Goal: Information Seeking & Learning: Compare options

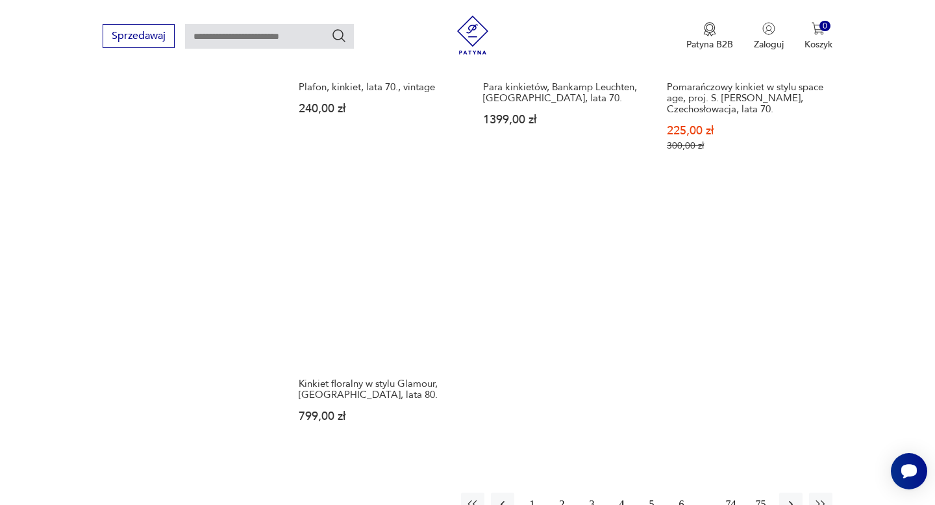
scroll to position [2008, 0]
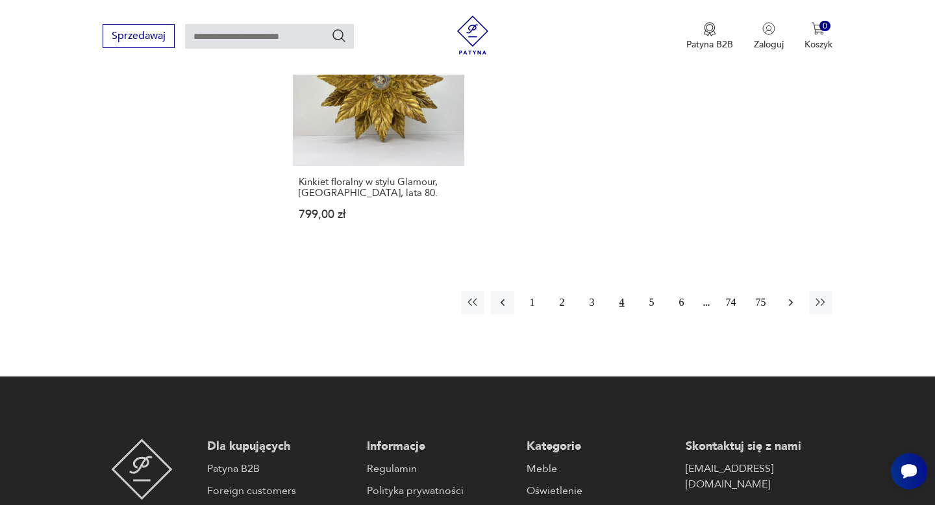
click at [788, 296] on icon "button" at bounding box center [790, 302] width 13 height 13
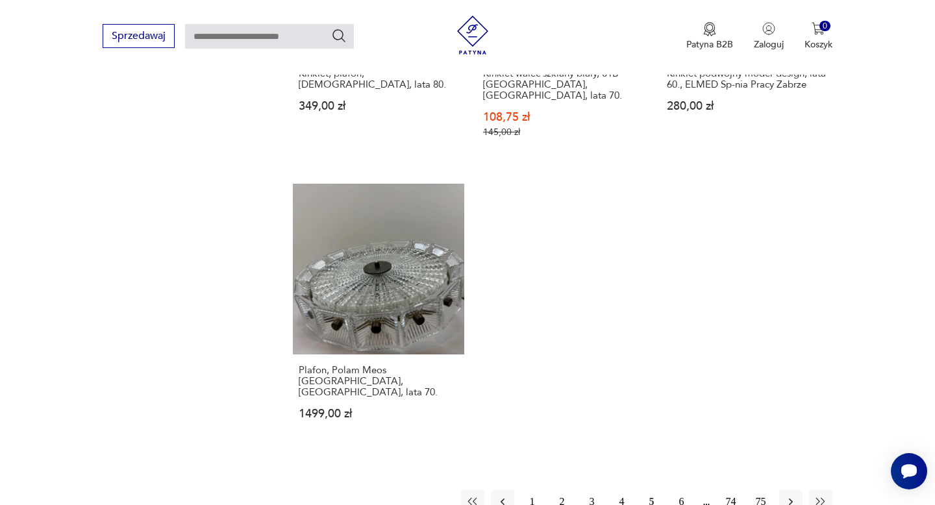
scroll to position [1824, 0]
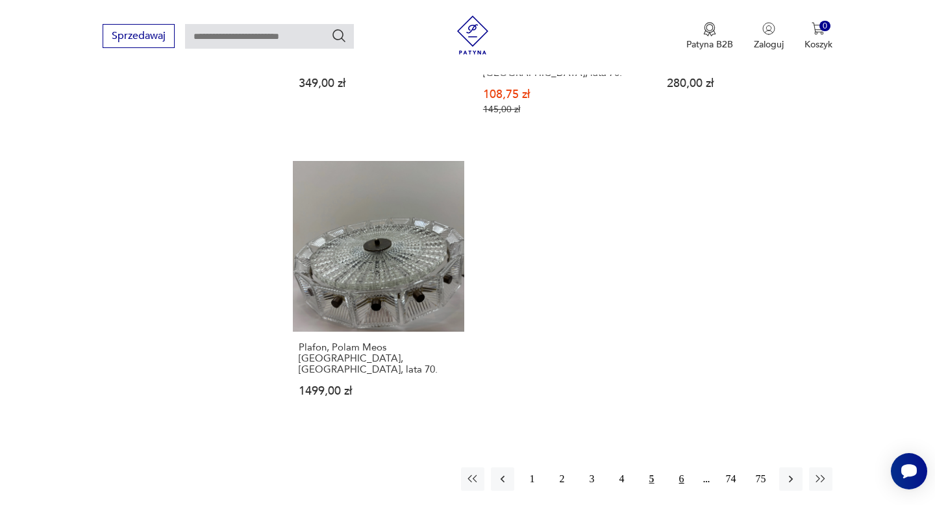
click at [672, 467] on button "6" at bounding box center [681, 478] width 23 height 23
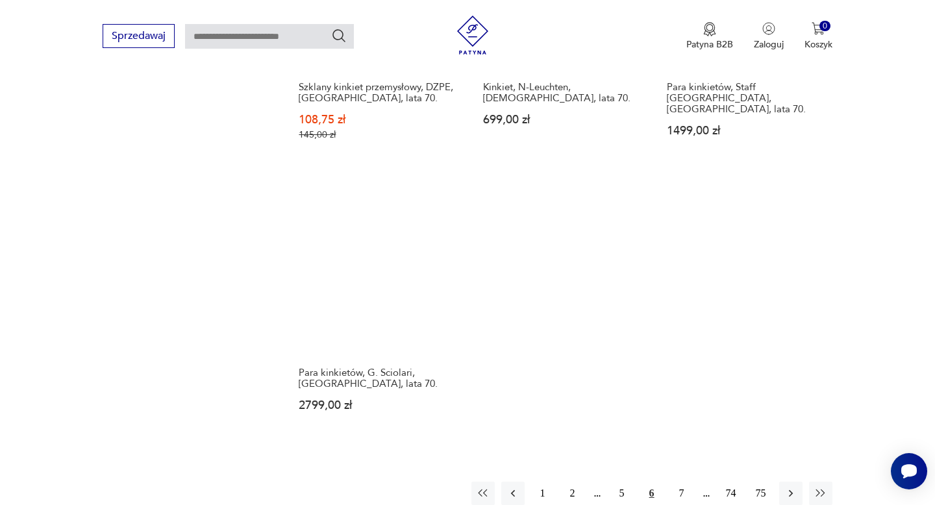
scroll to position [1803, 0]
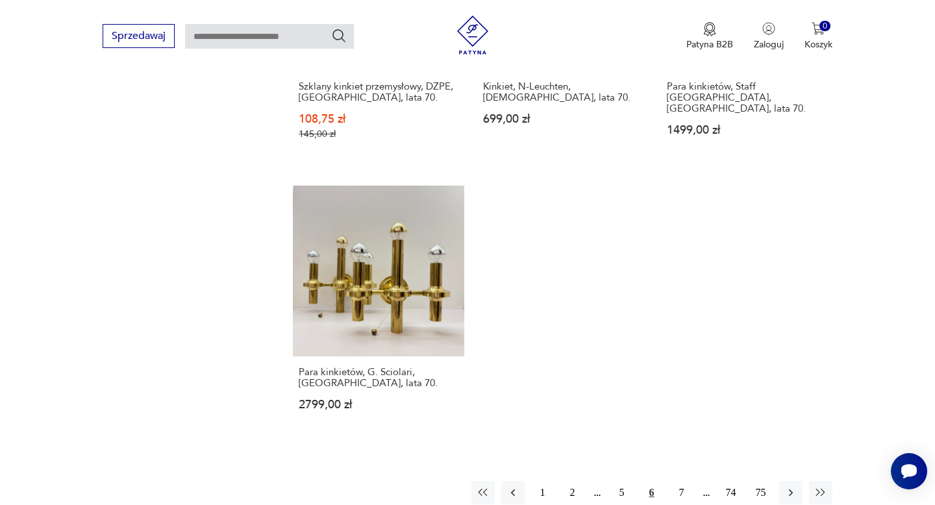
click at [280, 32] on input "text" at bounding box center [269, 36] width 169 height 25
type input "**********"
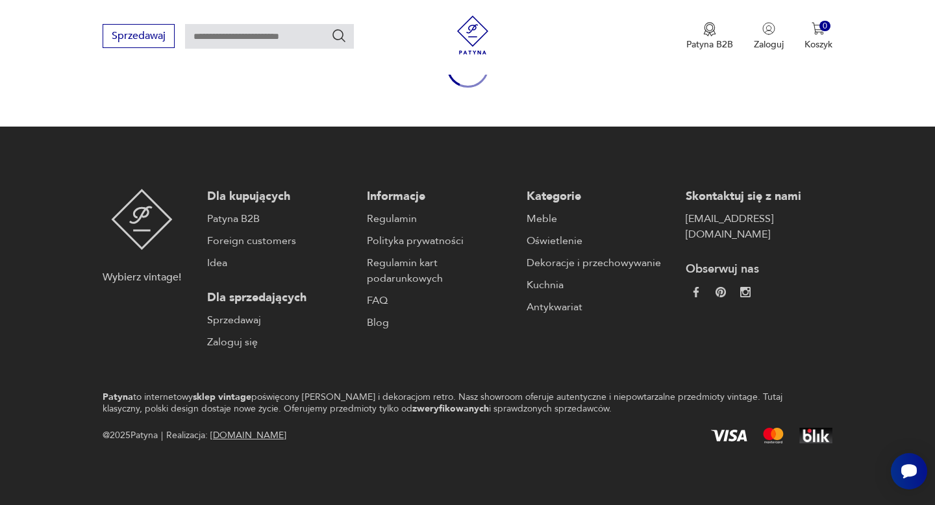
type input "**********"
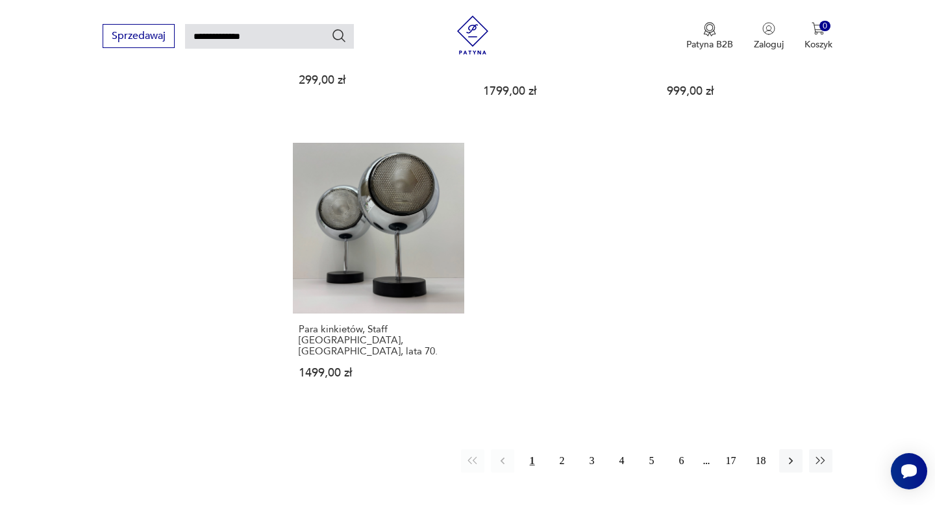
scroll to position [1652, 0]
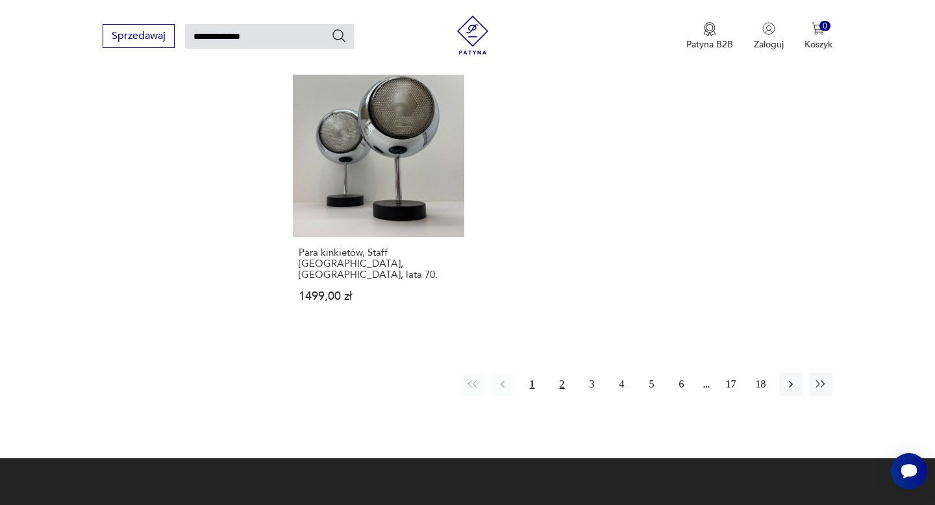
click at [571, 373] on button "2" at bounding box center [561, 384] width 23 height 23
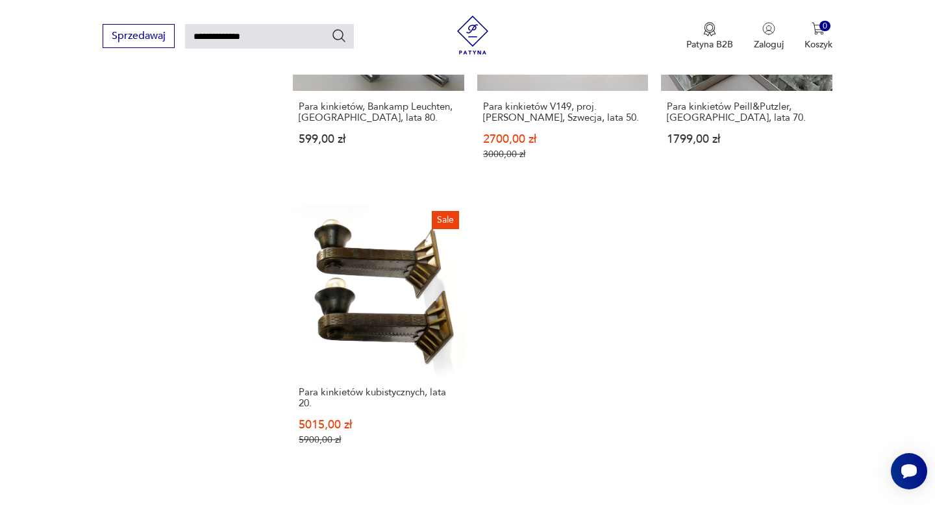
scroll to position [1592, 0]
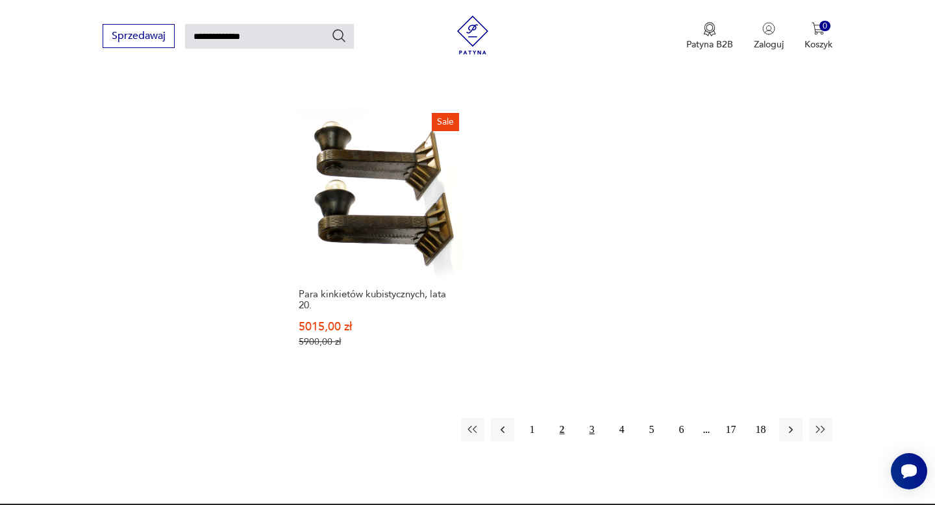
click at [591, 418] on button "3" at bounding box center [591, 429] width 23 height 23
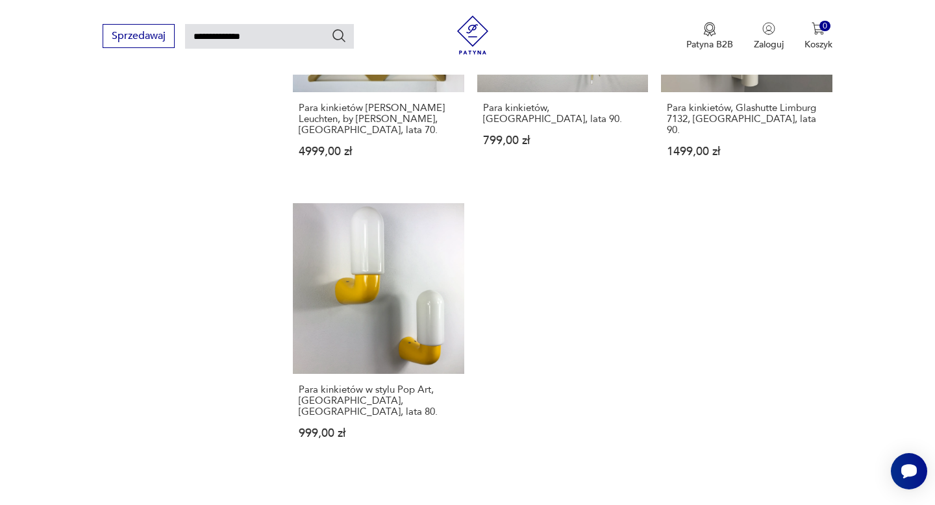
scroll to position [1555, 0]
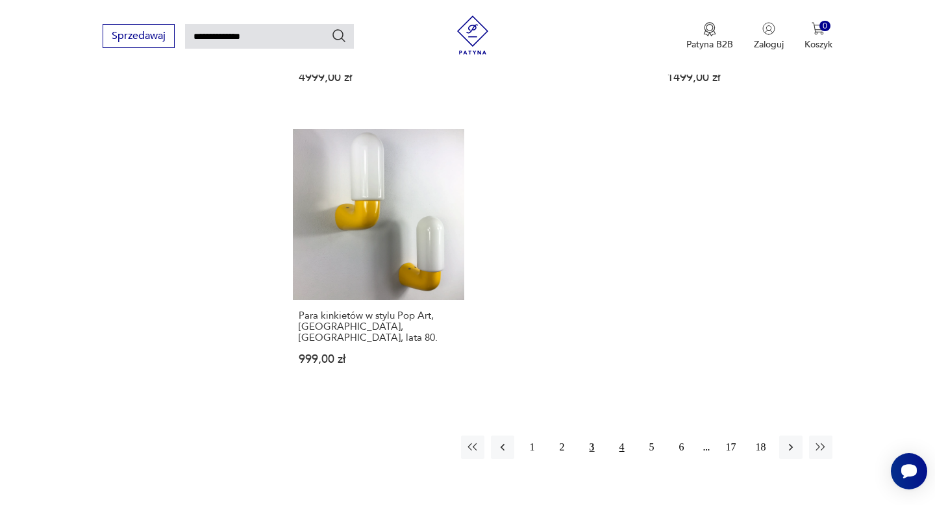
click at [622, 436] on button "4" at bounding box center [621, 447] width 23 height 23
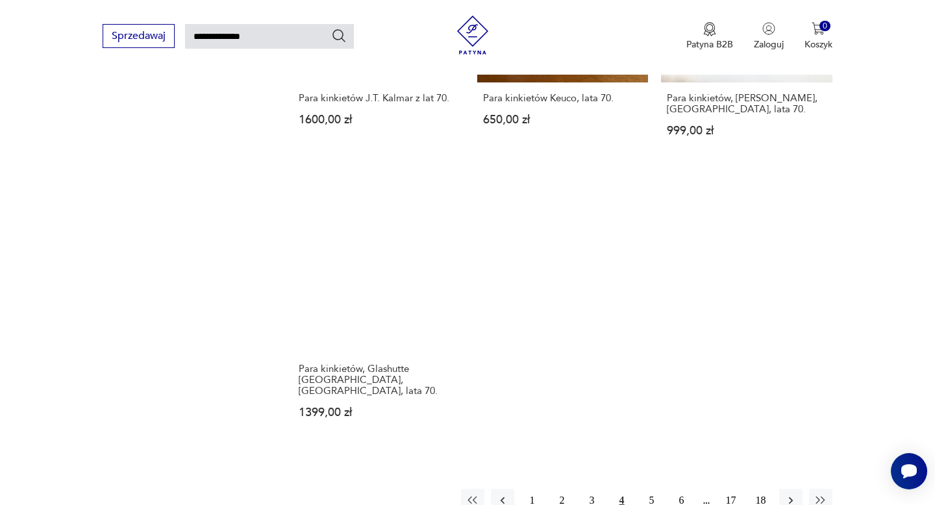
scroll to position [1618, 0]
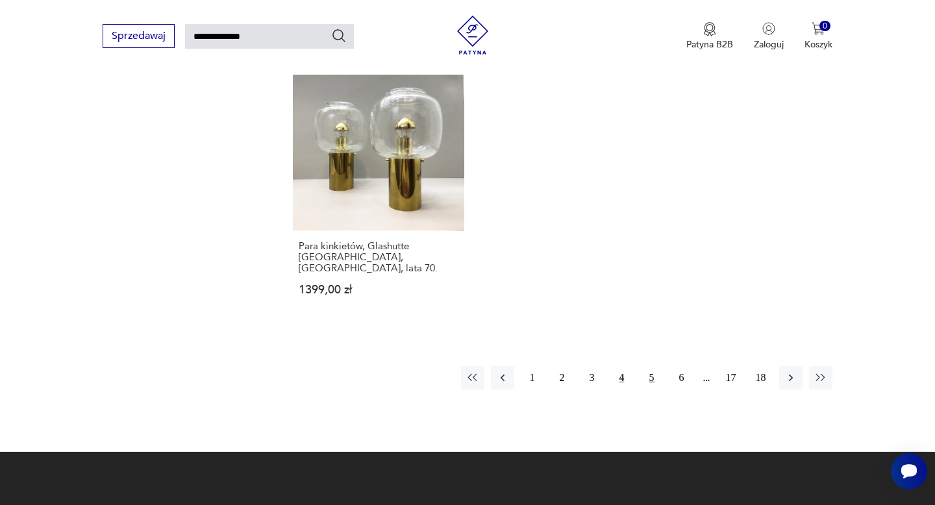
click at [650, 366] on button "5" at bounding box center [651, 377] width 23 height 23
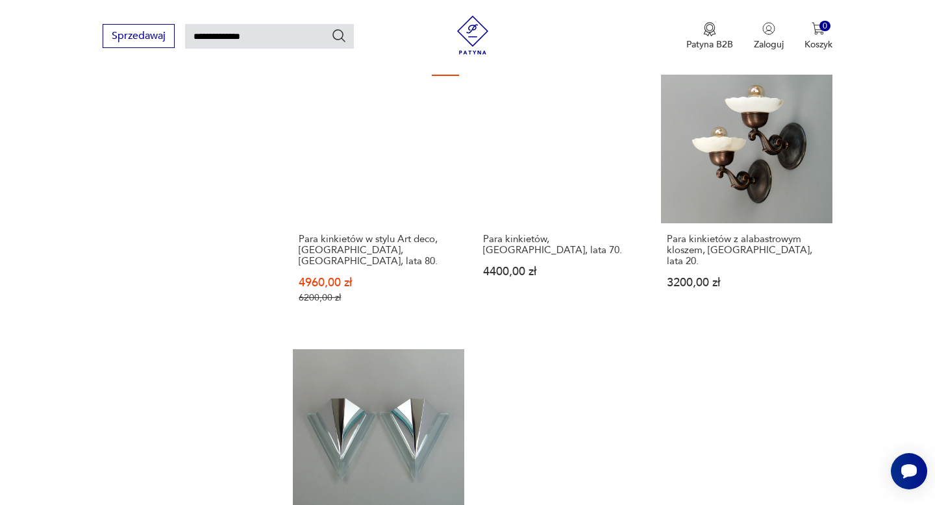
scroll to position [1516, 0]
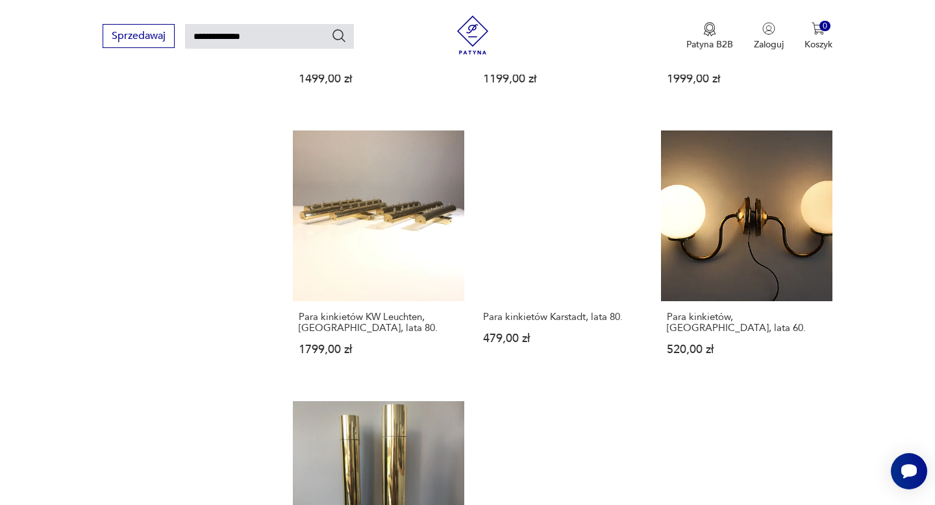
scroll to position [1475, 0]
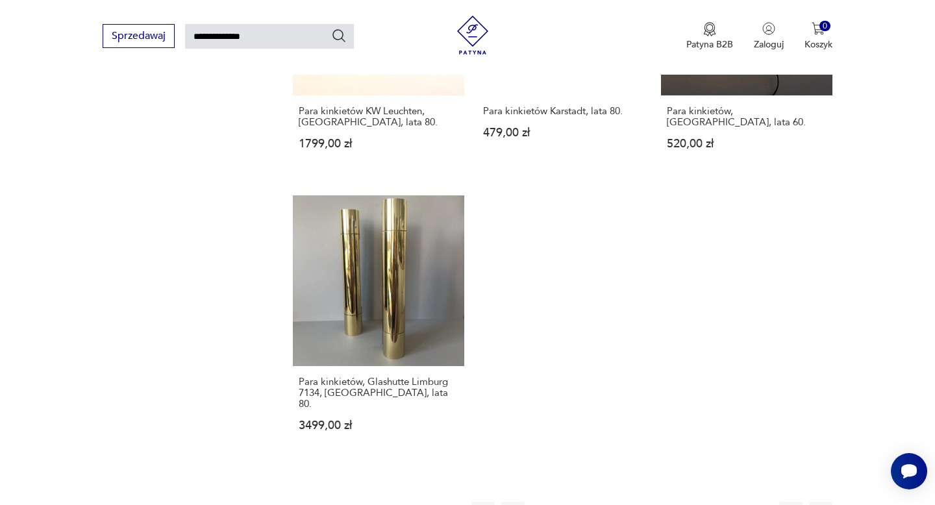
click at [683, 502] on button "7" at bounding box center [681, 513] width 23 height 23
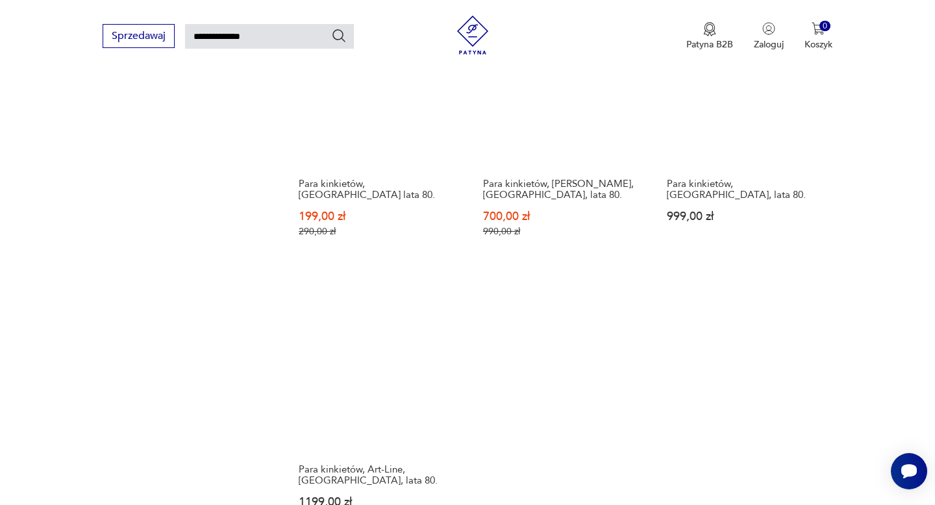
scroll to position [1534, 0]
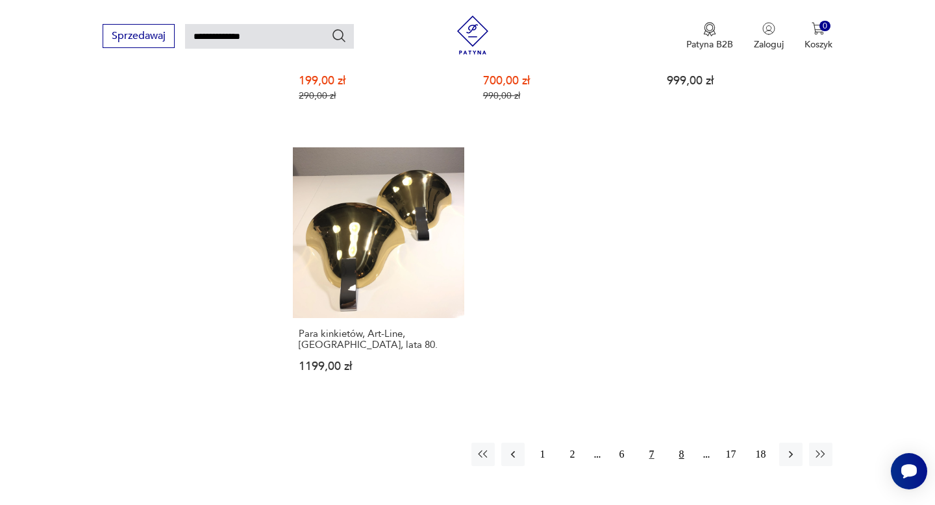
click at [682, 443] on button "8" at bounding box center [681, 454] width 23 height 23
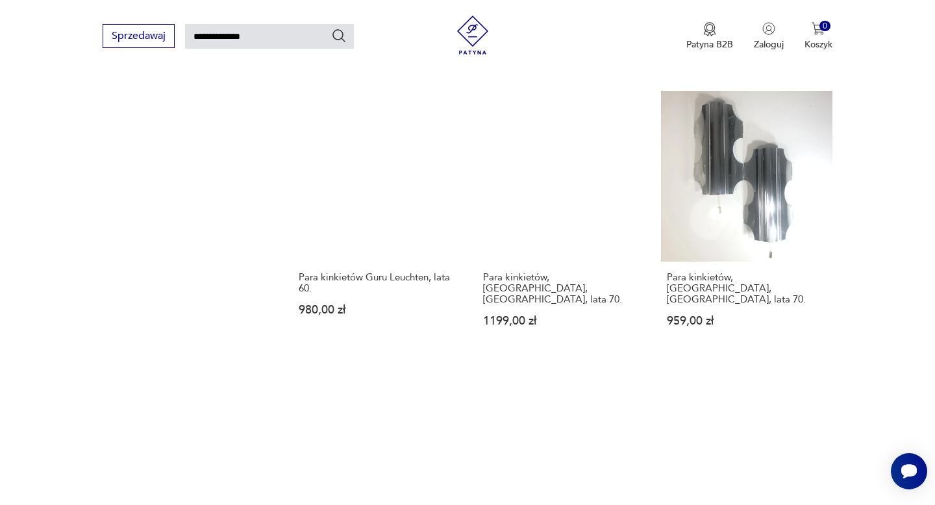
scroll to position [1654, 0]
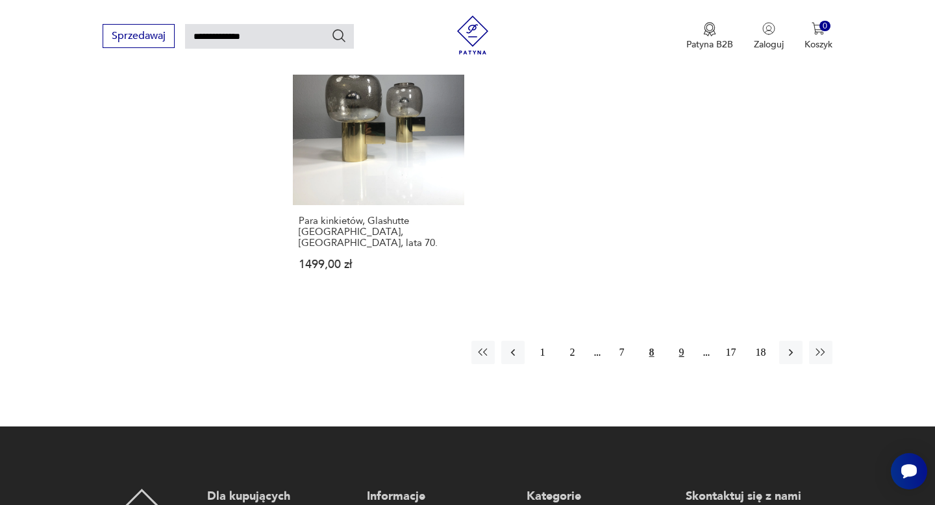
click at [679, 341] on button "9" at bounding box center [681, 352] width 23 height 23
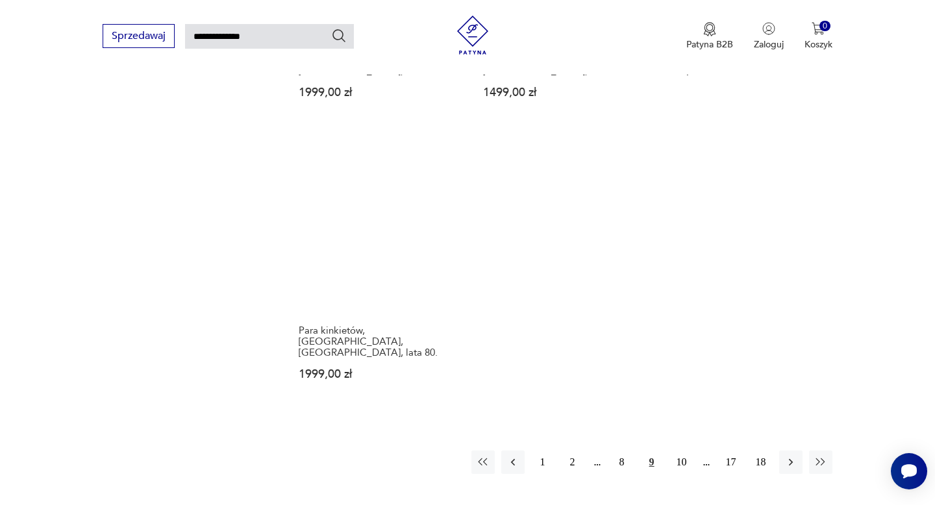
scroll to position [1590, 0]
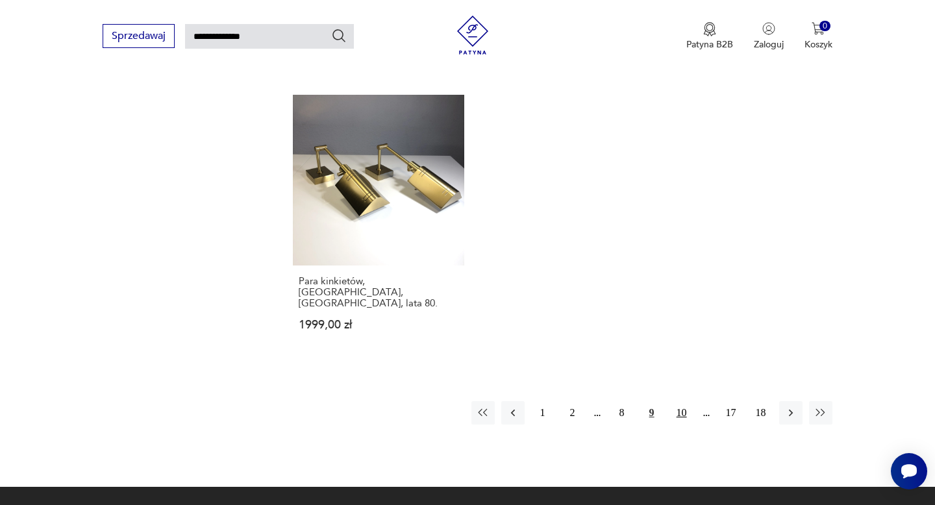
click at [679, 401] on button "10" at bounding box center [681, 412] width 23 height 23
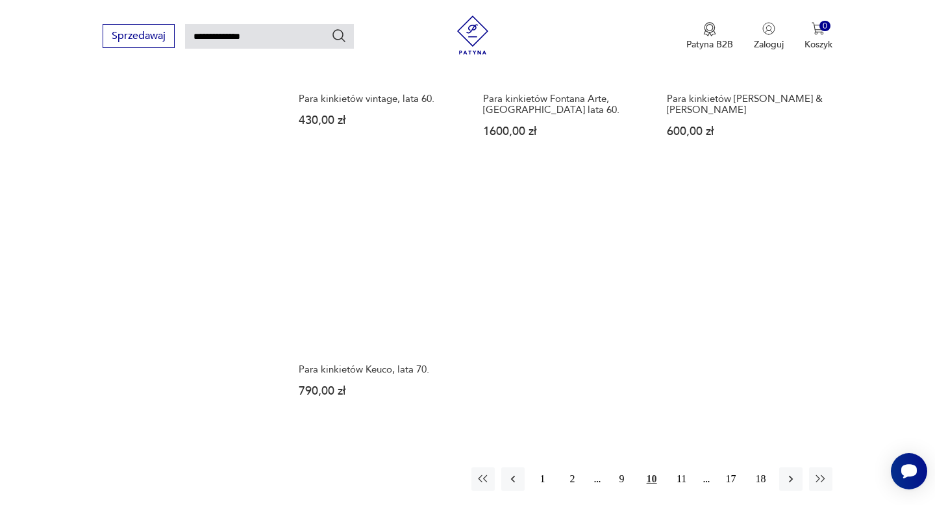
scroll to position [1610, 0]
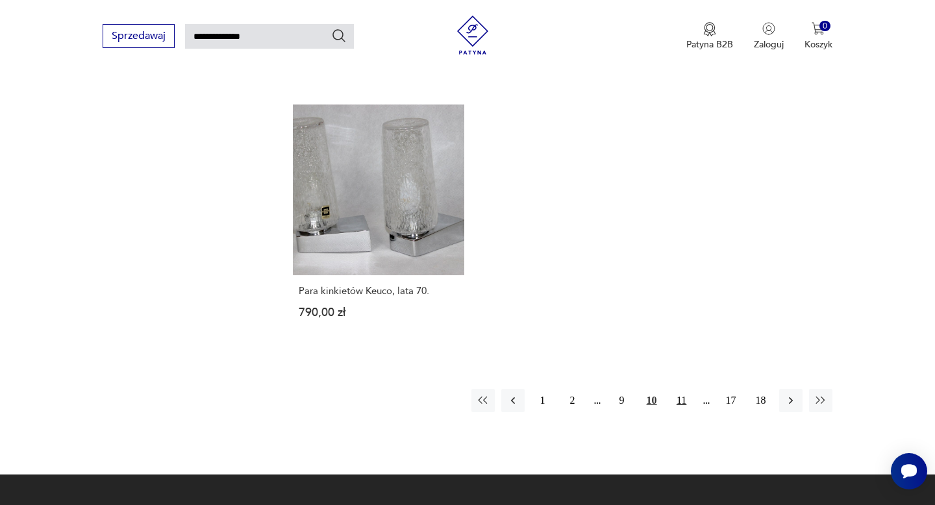
click at [674, 389] on button "11" at bounding box center [681, 400] width 23 height 23
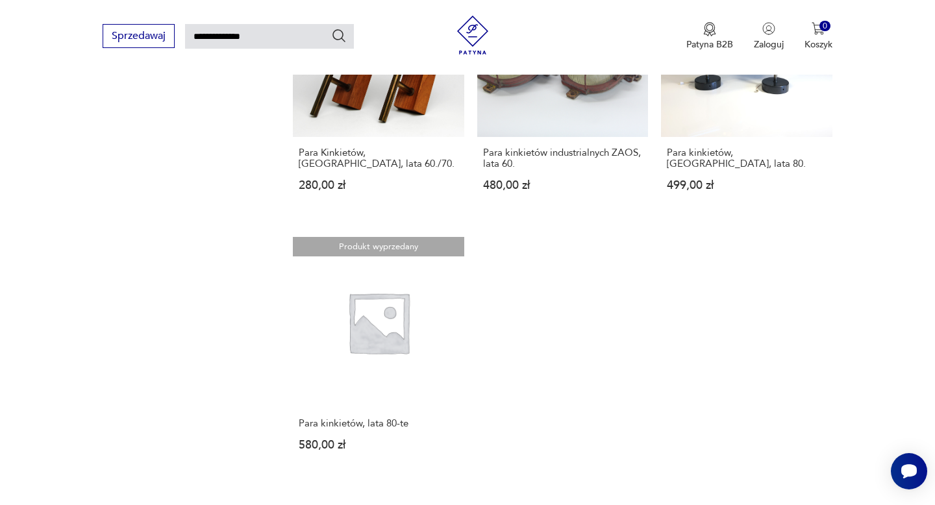
scroll to position [1450, 0]
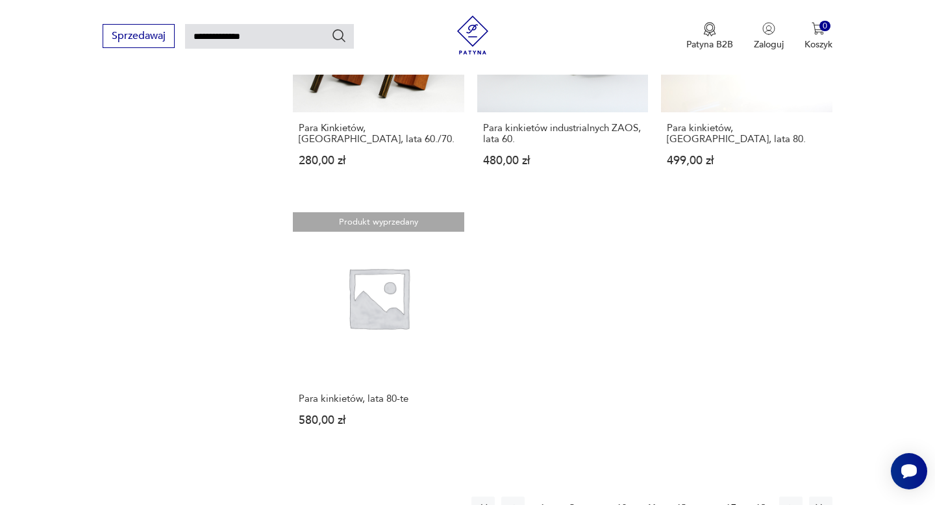
click at [680, 497] on button "12" at bounding box center [681, 508] width 23 height 23
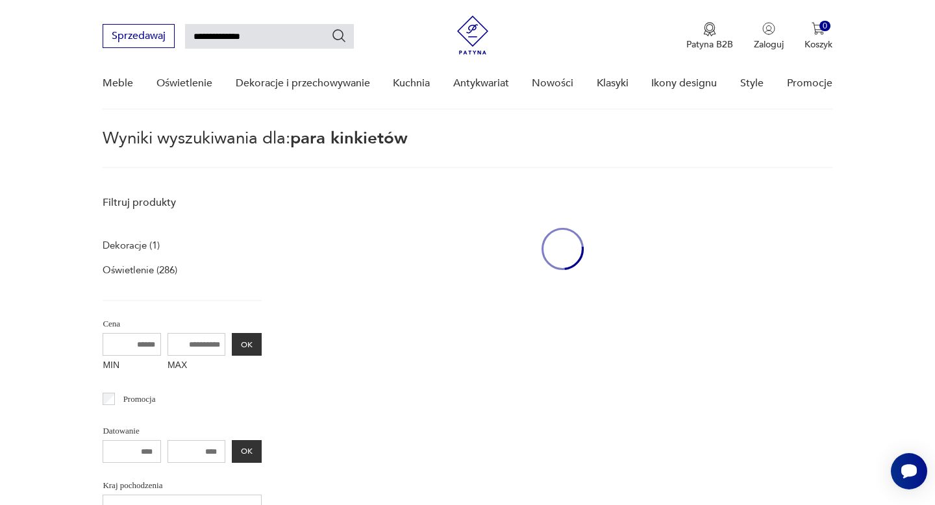
scroll to position [46, 0]
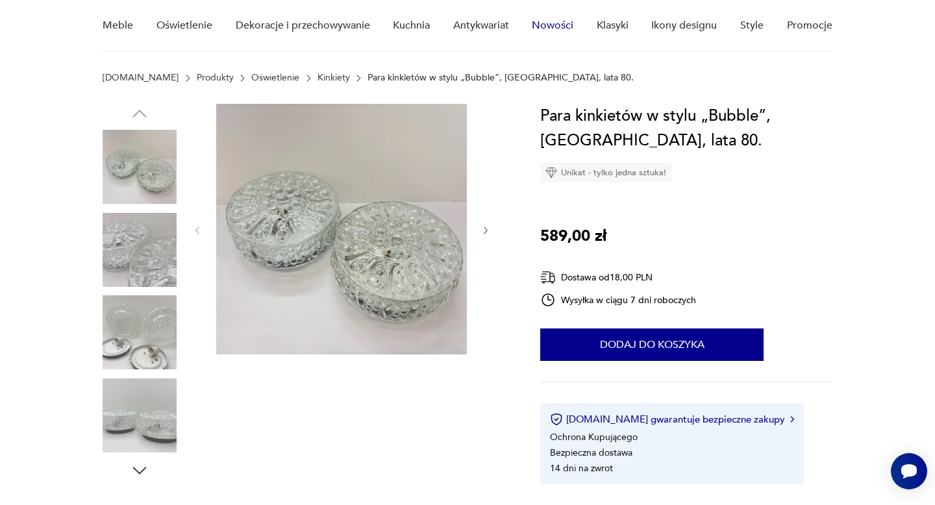
scroll to position [123, 0]
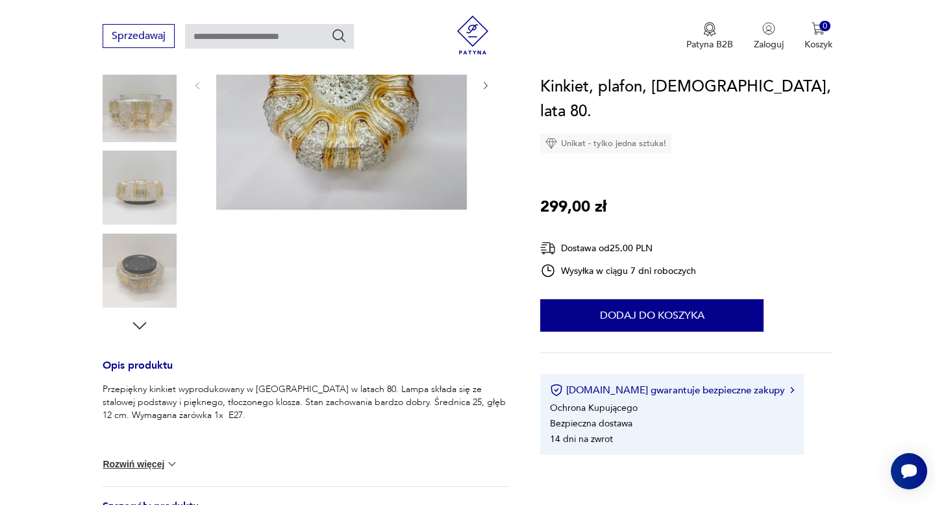
scroll to position [219, 0]
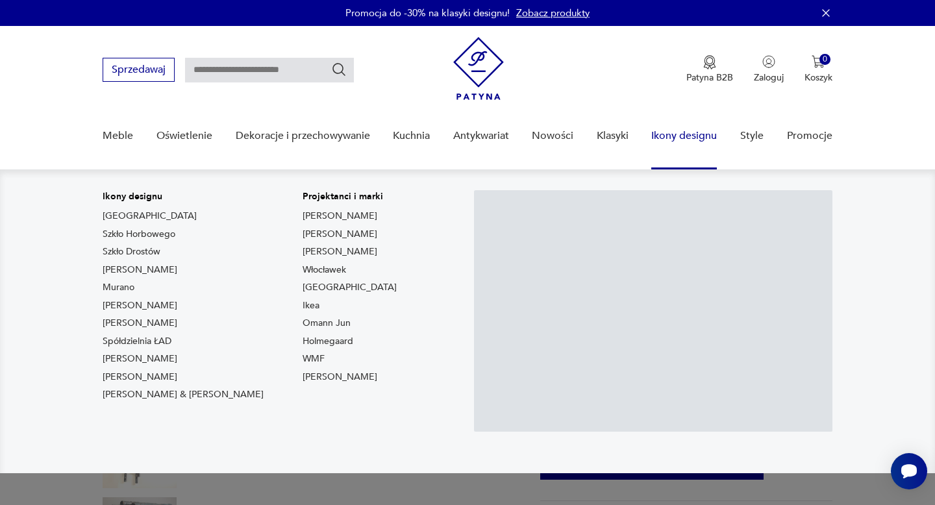
scroll to position [14, 0]
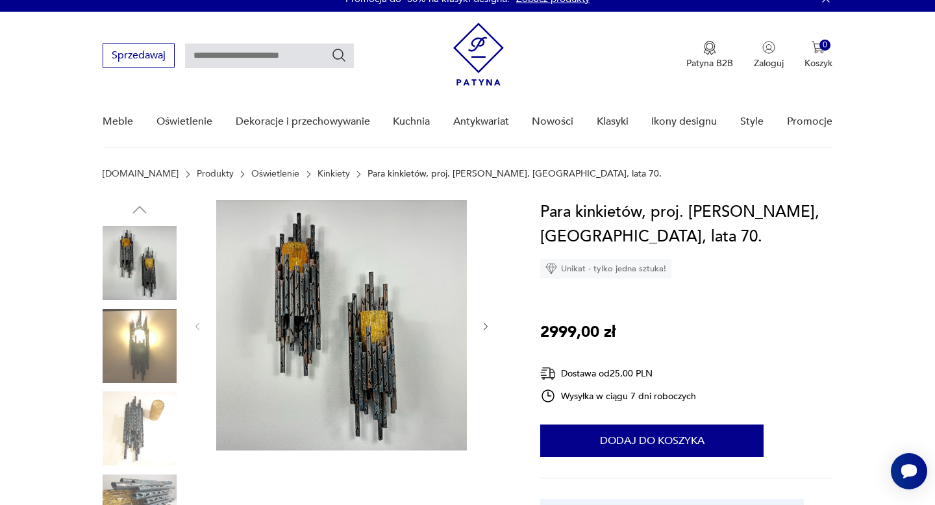
click at [162, 349] on img at bounding box center [140, 346] width 74 height 74
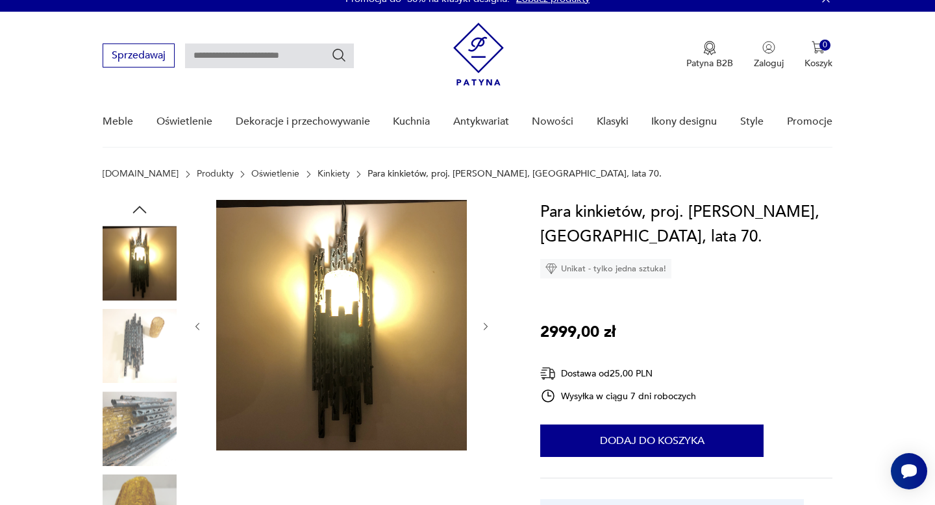
click at [138, 345] on img at bounding box center [140, 346] width 74 height 74
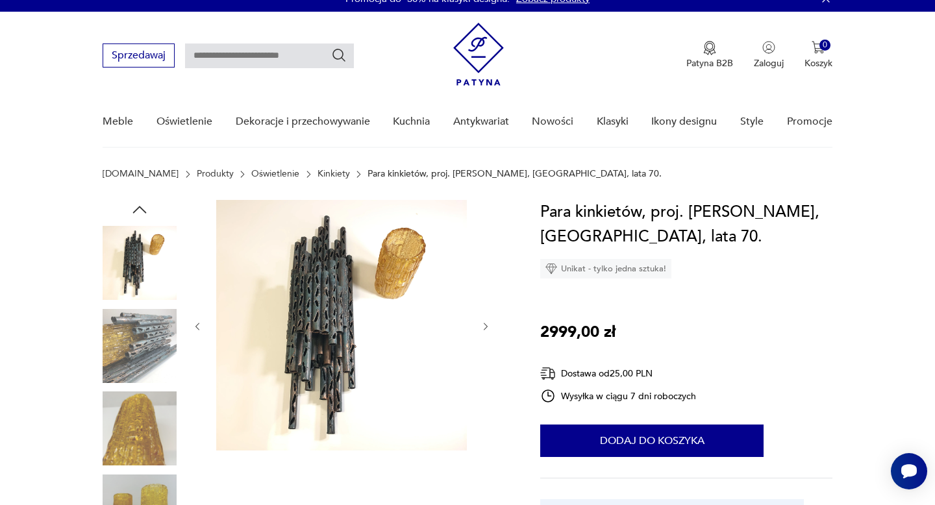
click at [140, 323] on img at bounding box center [140, 346] width 74 height 74
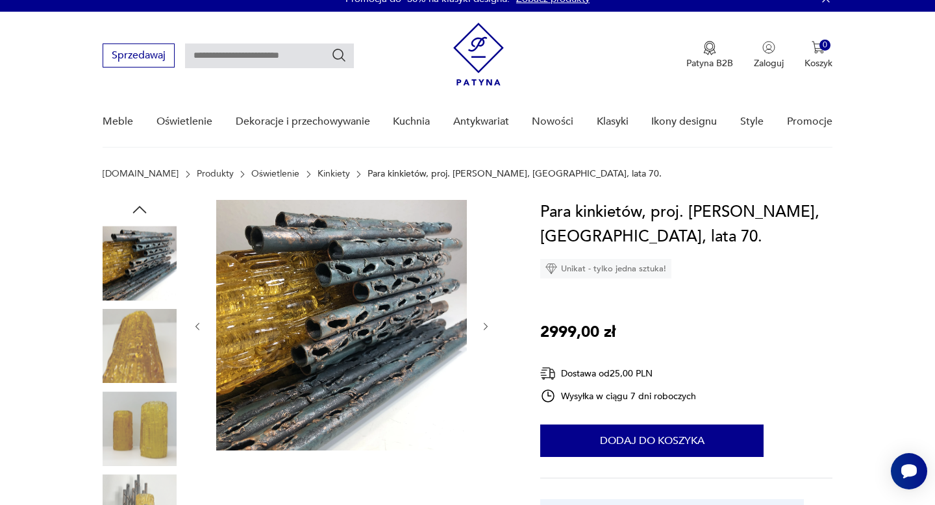
click at [143, 338] on img at bounding box center [140, 346] width 74 height 74
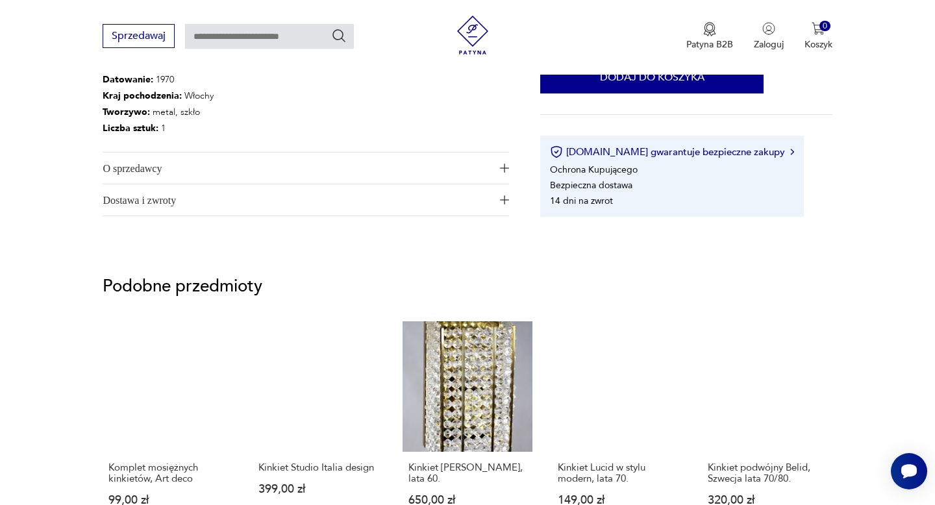
scroll to position [917, 0]
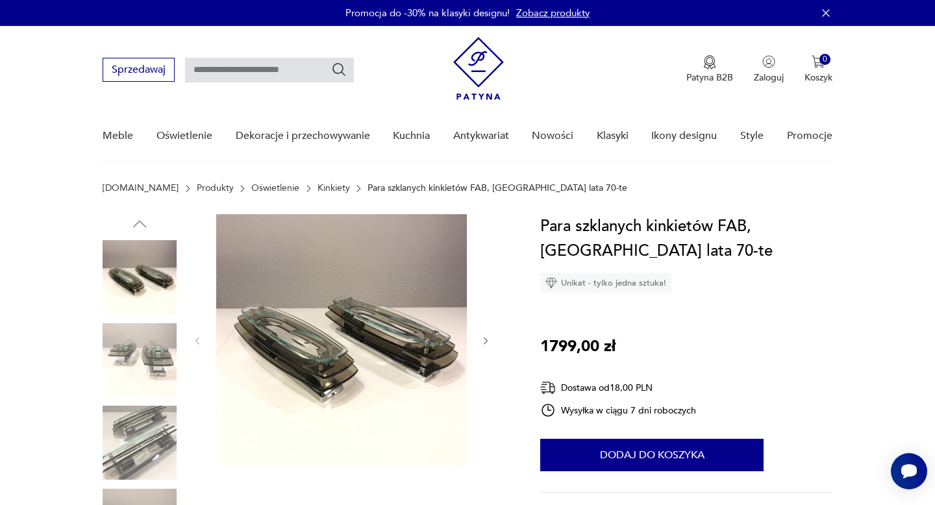
click at [129, 341] on img at bounding box center [140, 360] width 74 height 74
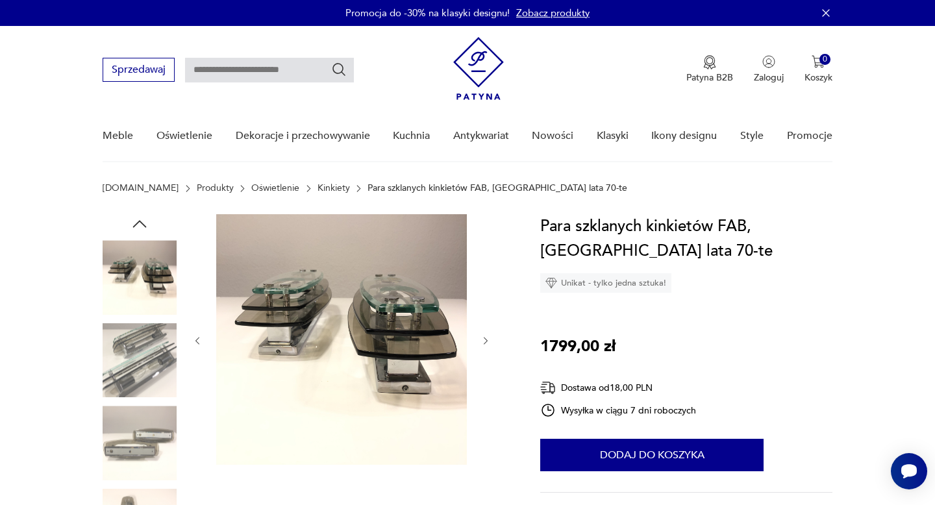
click at [134, 373] on img at bounding box center [140, 360] width 74 height 74
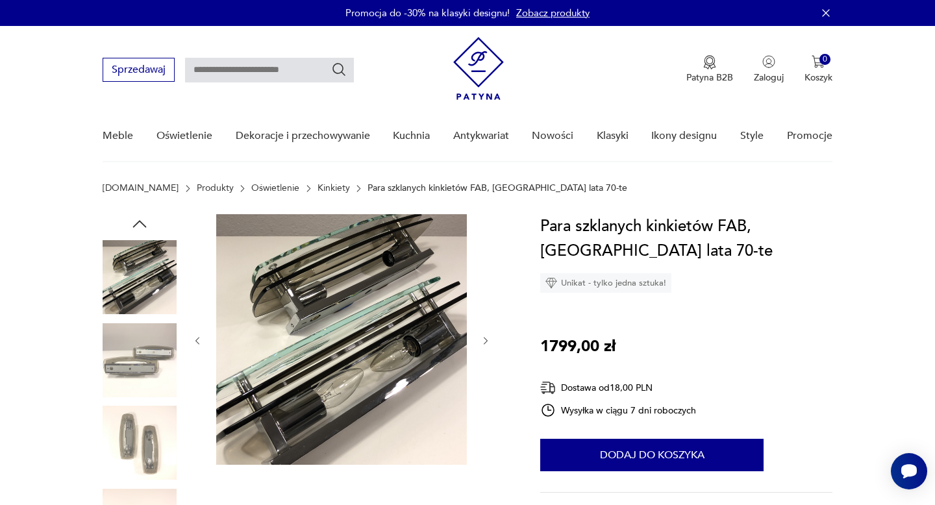
click at [125, 397] on div at bounding box center [140, 361] width 74 height 77
click at [130, 430] on img at bounding box center [140, 443] width 74 height 74
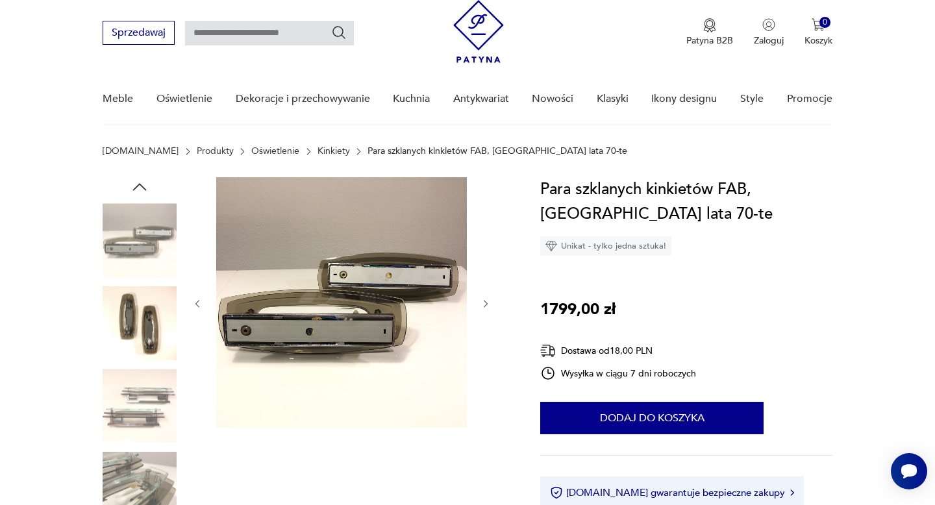
scroll to position [38, 0]
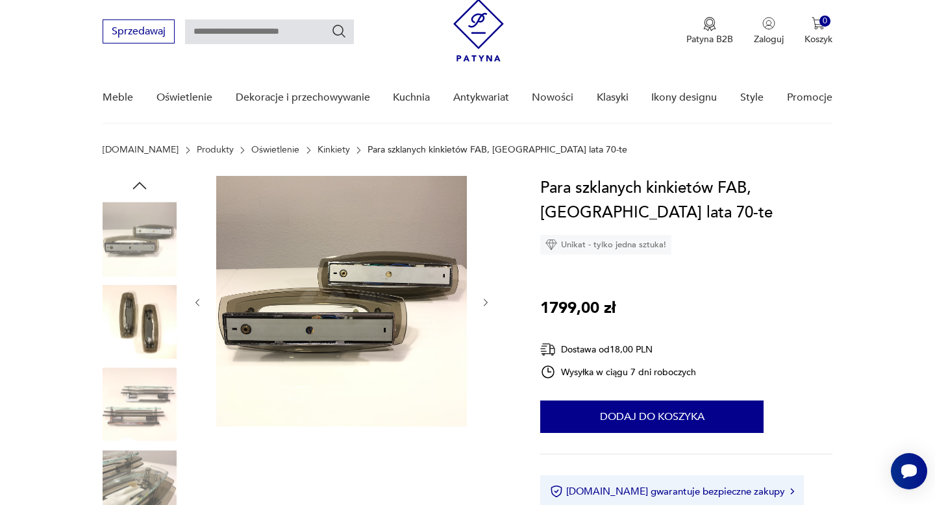
click at [130, 430] on img at bounding box center [140, 404] width 74 height 74
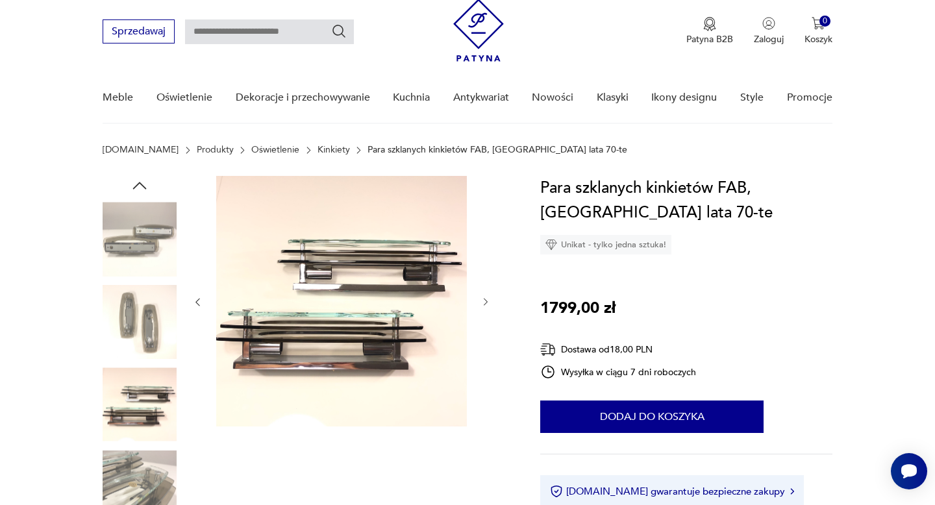
click at [132, 471] on img at bounding box center [140, 488] width 74 height 74
